Goal: Find specific page/section: Find specific page/section

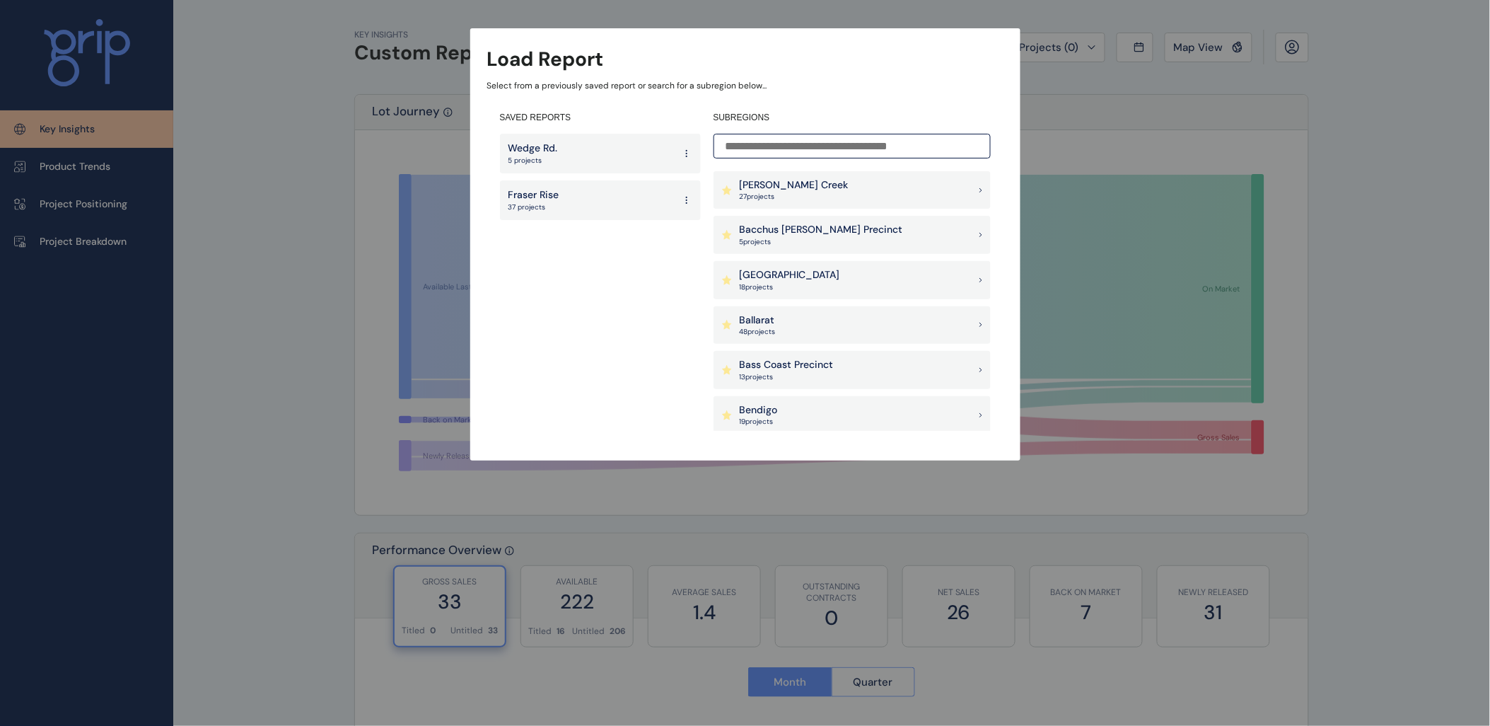
click at [809, 187] on p "[PERSON_NAME] Creek" at bounding box center [794, 185] width 109 height 14
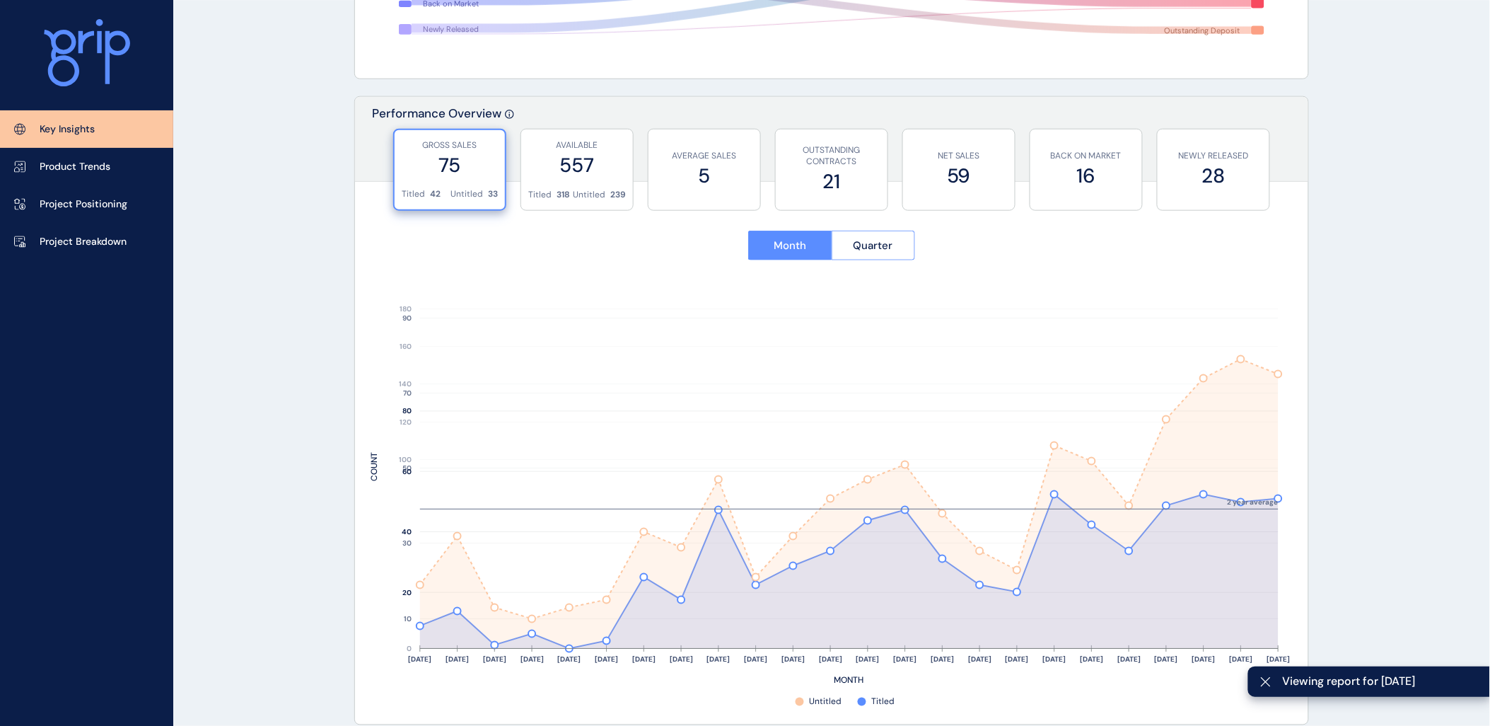
scroll to position [471, 0]
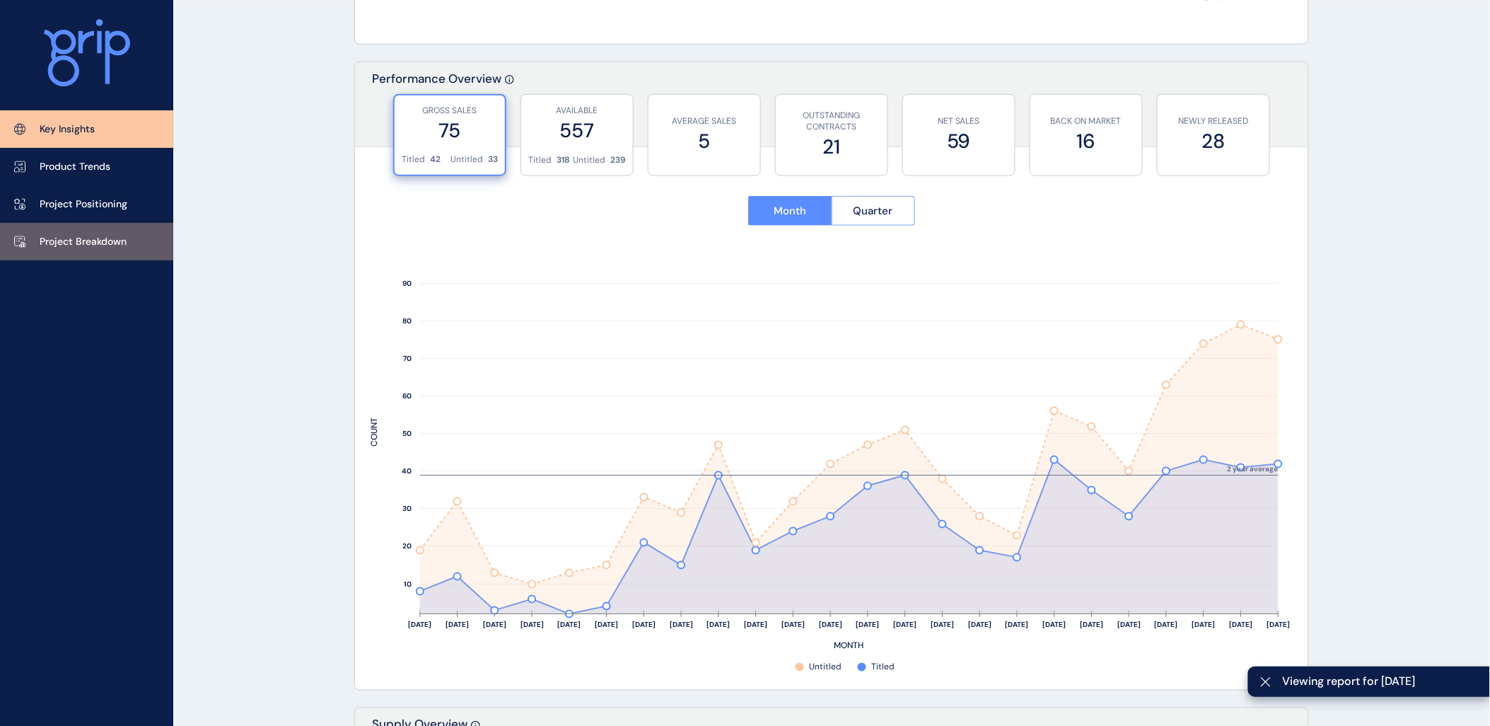
click at [87, 236] on p "Project Breakdown" at bounding box center [83, 242] width 87 height 14
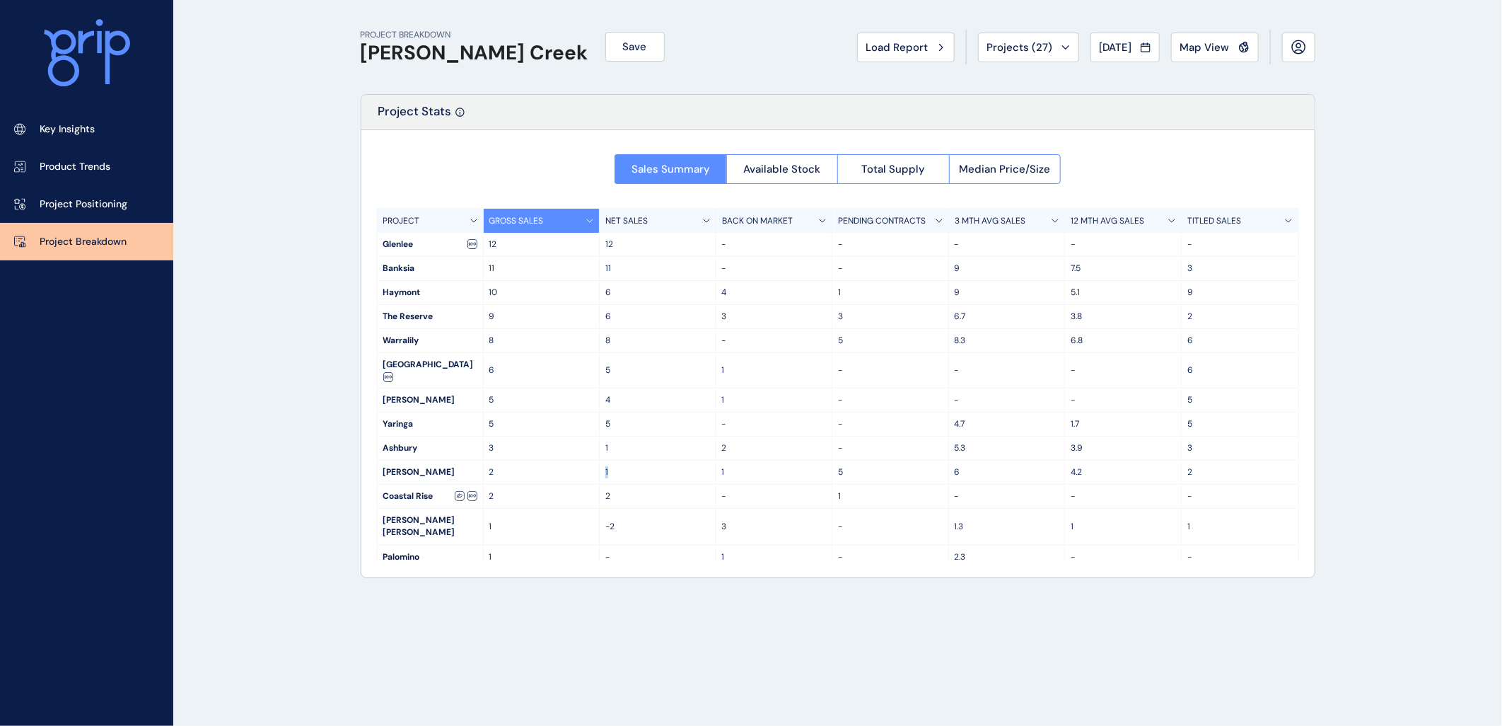
drag, startPoint x: 601, startPoint y: 460, endPoint x: 612, endPoint y: 460, distance: 10.6
click at [612, 460] on div "1" at bounding box center [658, 471] width 117 height 23
click at [957, 466] on p "6" at bounding box center [1007, 472] width 105 height 12
